Goal: Task Accomplishment & Management: Complete application form

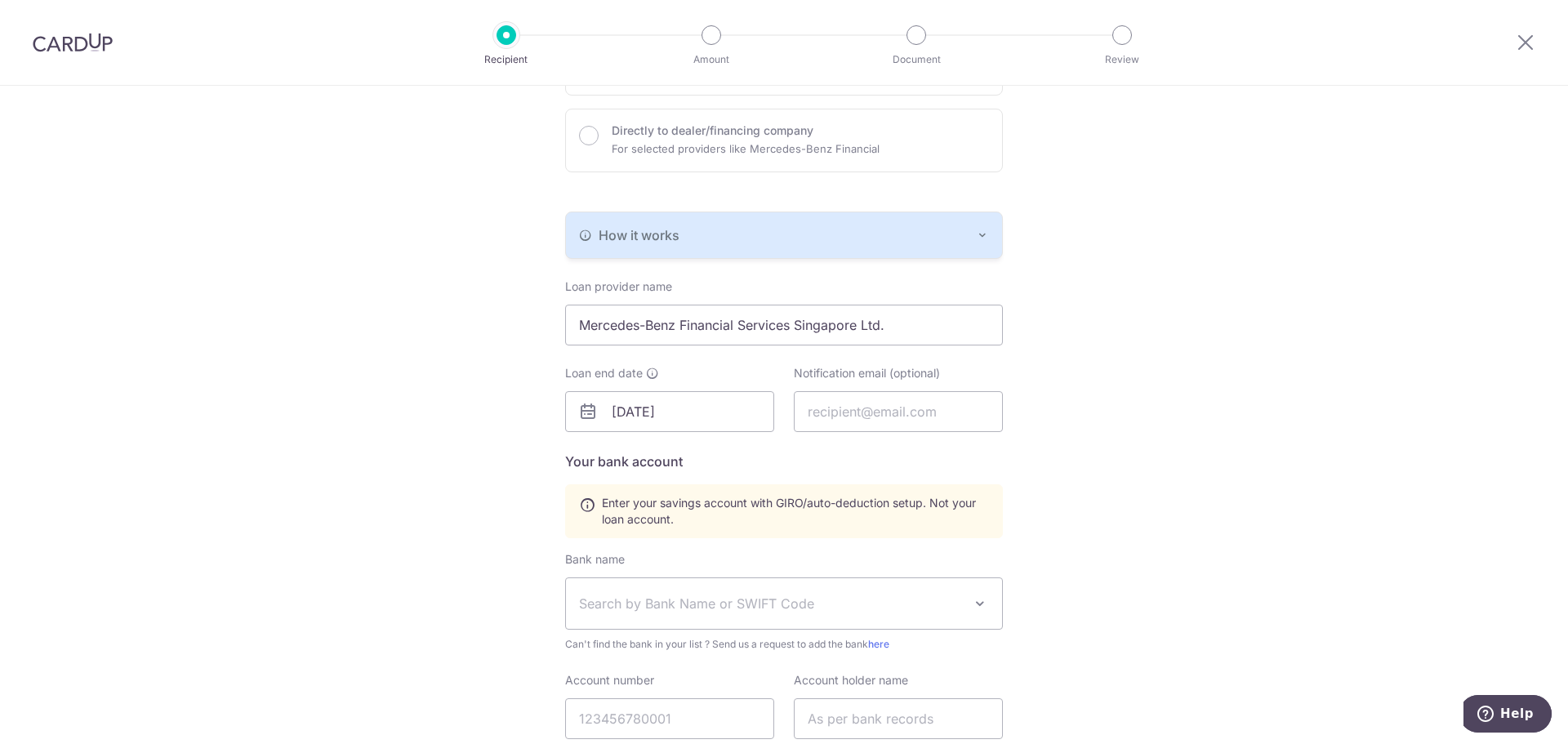
scroll to position [479, 0]
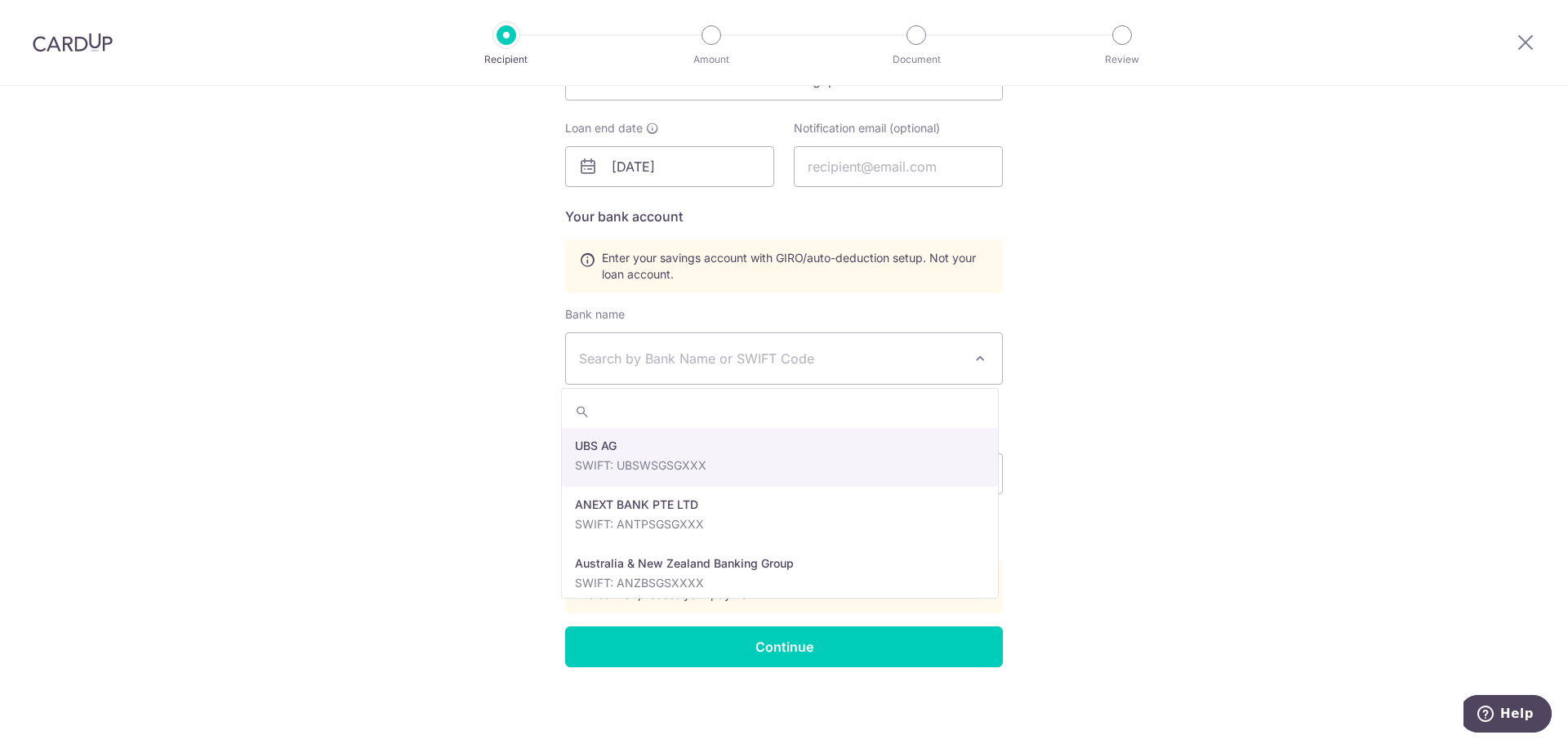
click at [774, 364] on span "Search by Bank Name or SWIFT Code" at bounding box center [770, 358] width 384 height 20
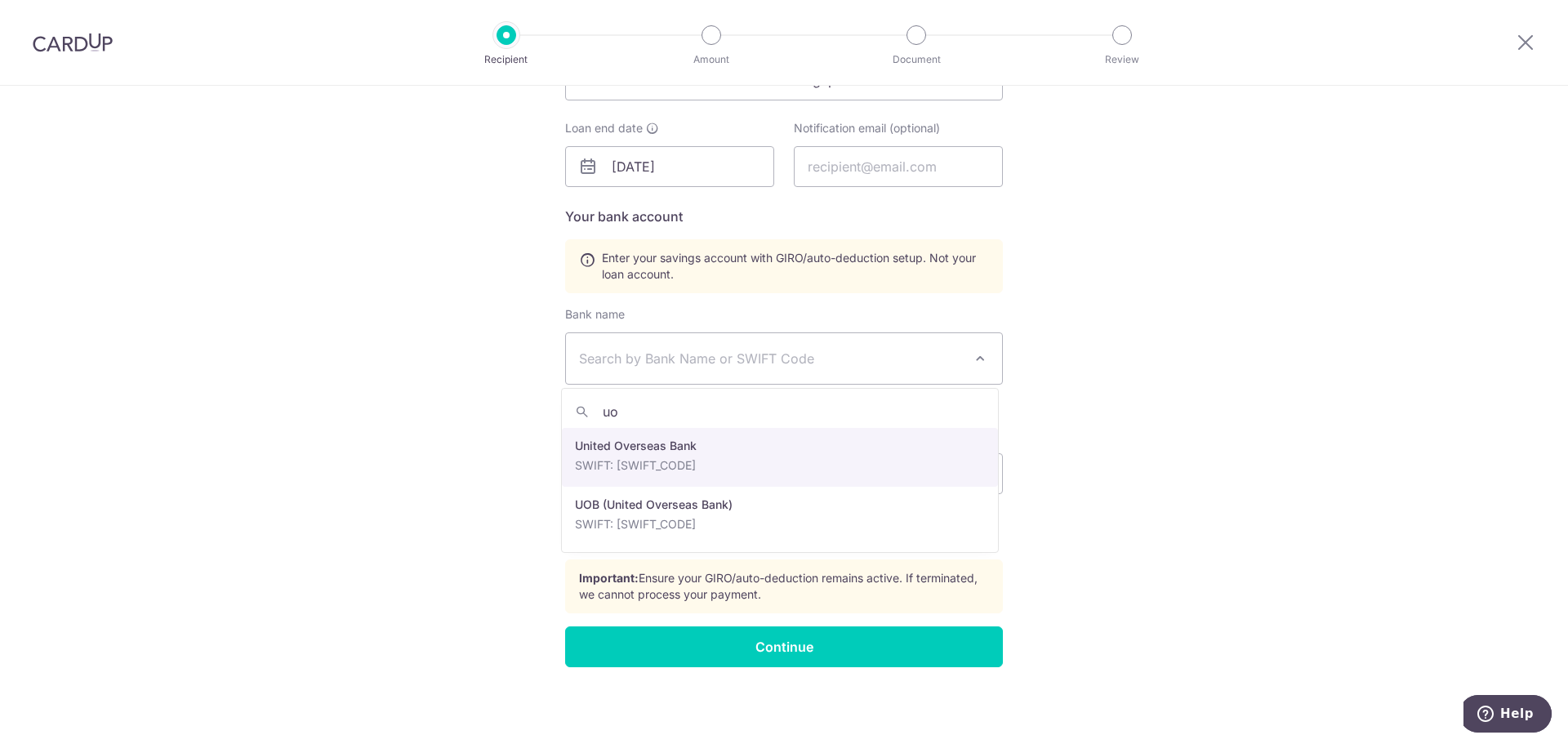
type input "uo"
select select "23668"
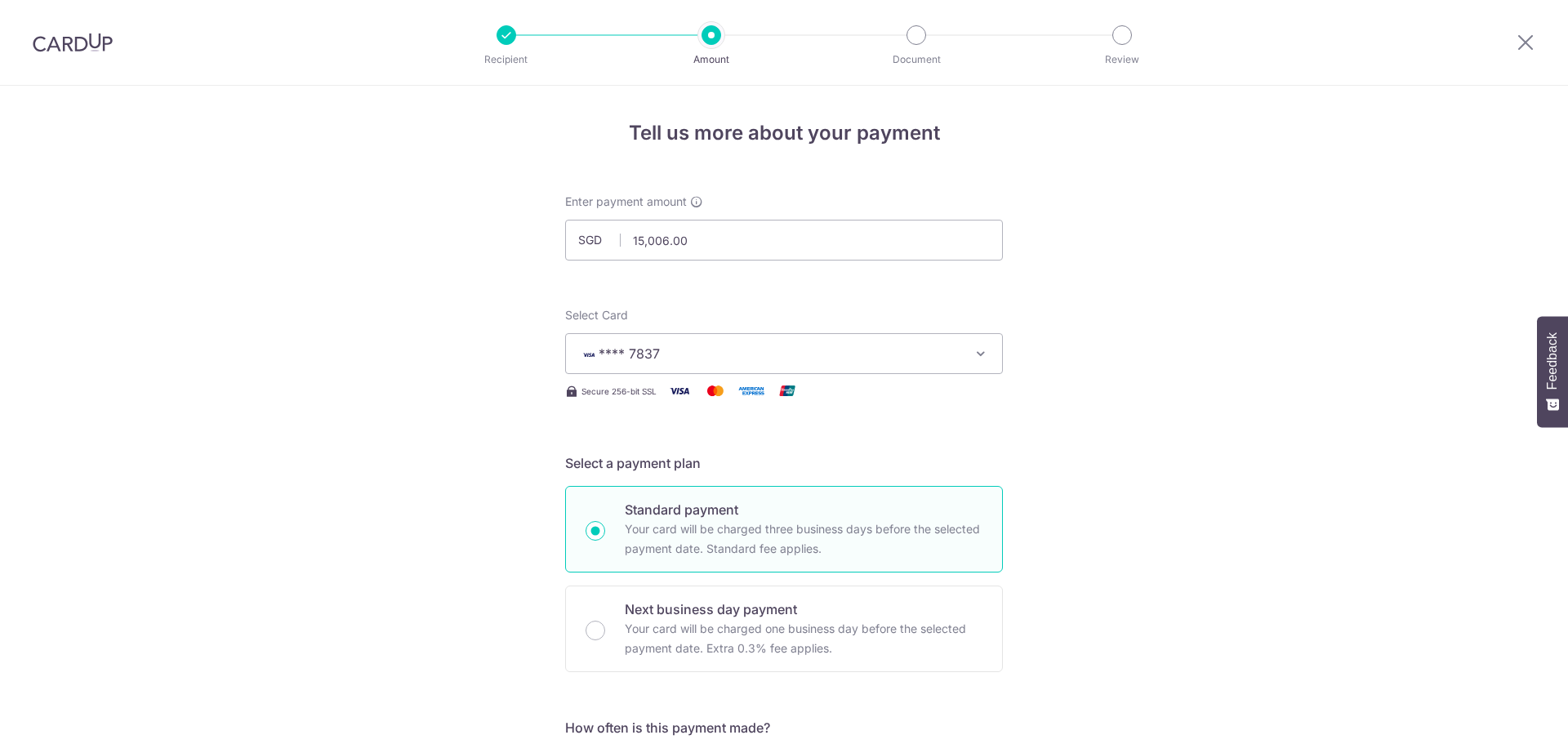
select select "3"
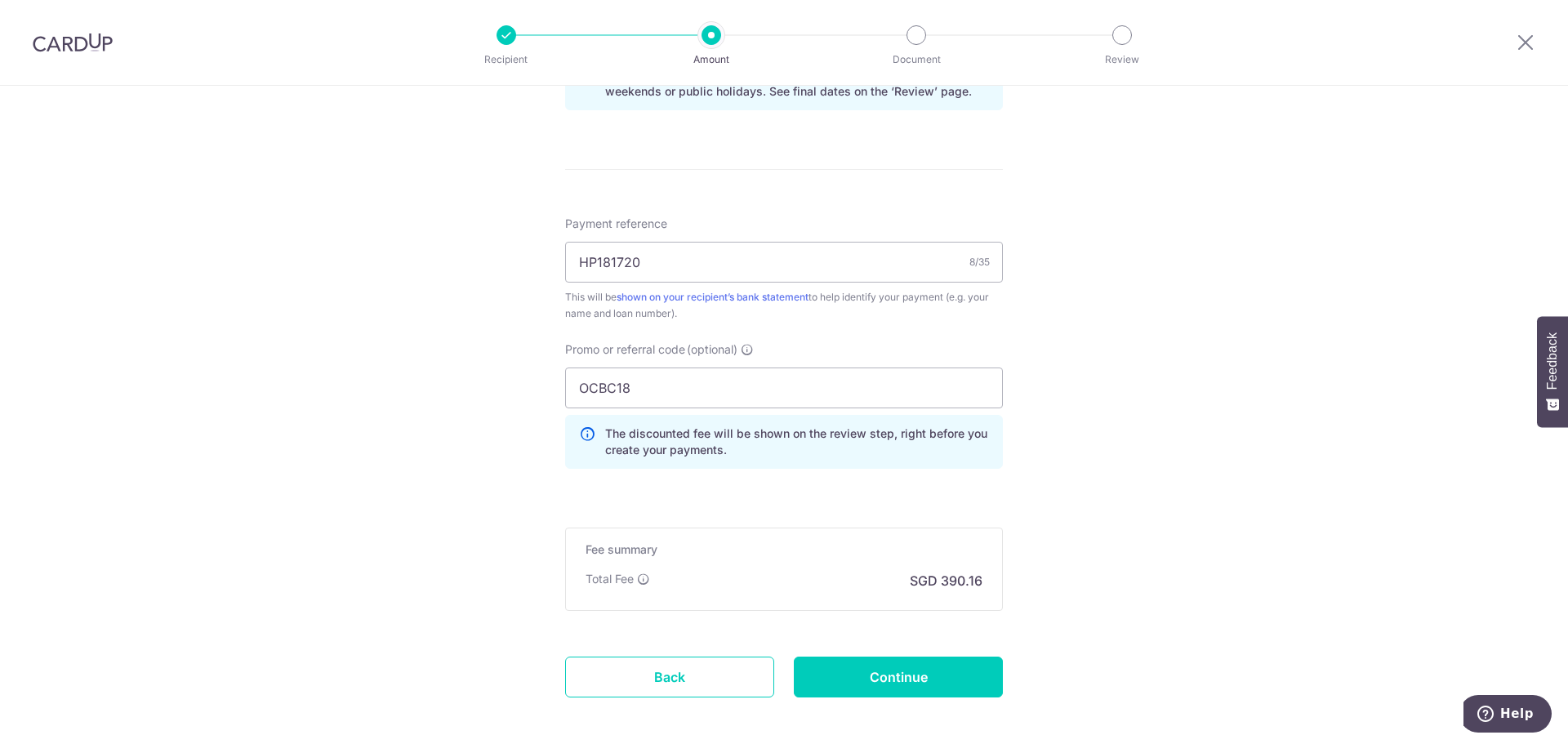
scroll to position [976, 0]
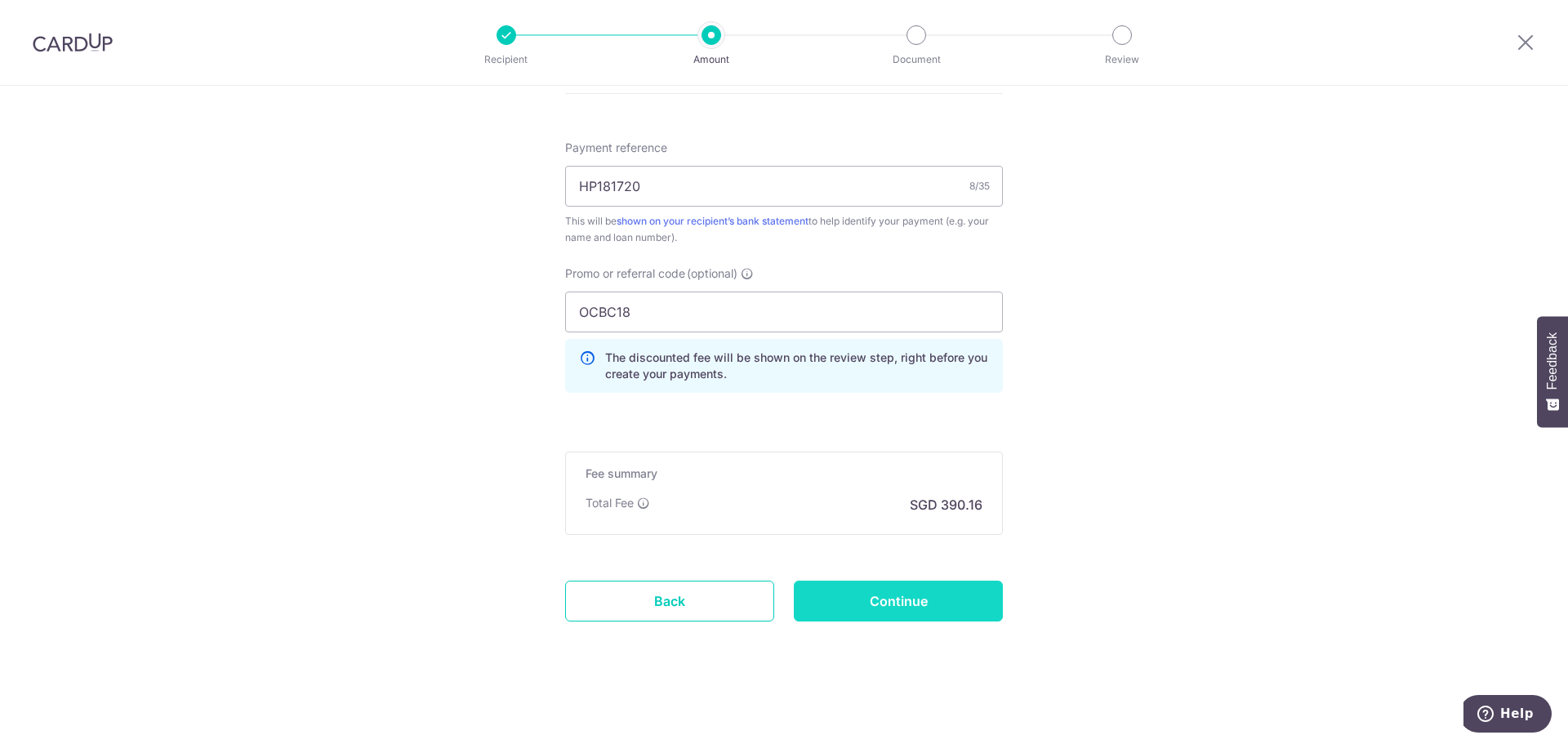
click at [885, 605] on input "Continue" at bounding box center [899, 601] width 209 height 41
